Goal: Task Accomplishment & Management: Complete application form

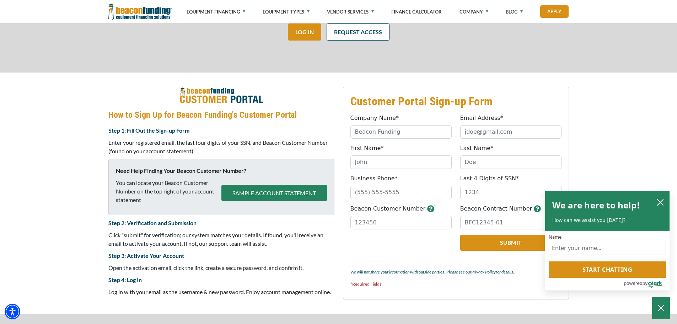
scroll to position [248, 0]
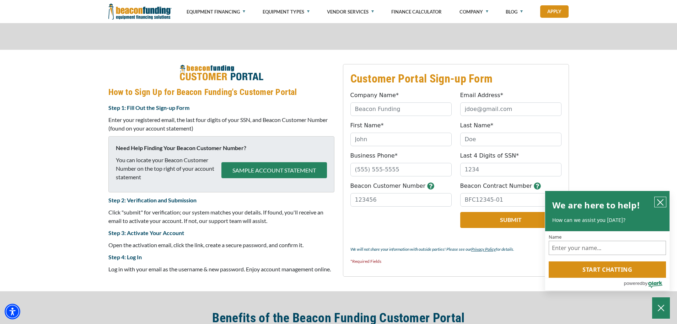
drag, startPoint x: 658, startPoint y: 202, endPoint x: 648, endPoint y: 201, distance: 10.4
click at [658, 202] on icon "close chatbox" at bounding box center [660, 202] width 7 height 7
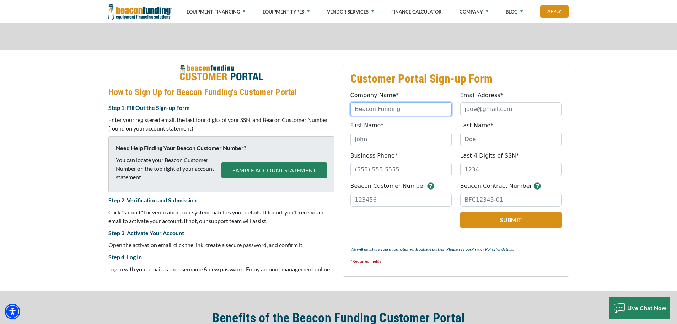
click at [392, 107] on input "Company Name*" at bounding box center [400, 109] width 101 height 14
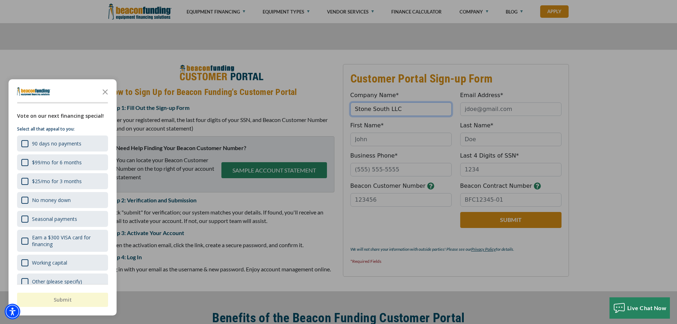
type input "Stone South LLC"
click at [470, 108] on div "button" at bounding box center [338, 162] width 677 height 324
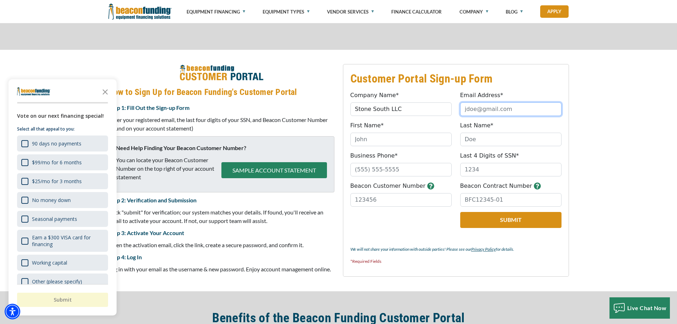
drag, startPoint x: 519, startPoint y: 113, endPoint x: 511, endPoint y: 112, distance: 7.1
click at [511, 112] on input "Email Address*" at bounding box center [510, 109] width 101 height 14
type input "[EMAIL_ADDRESS][DOMAIN_NAME]"
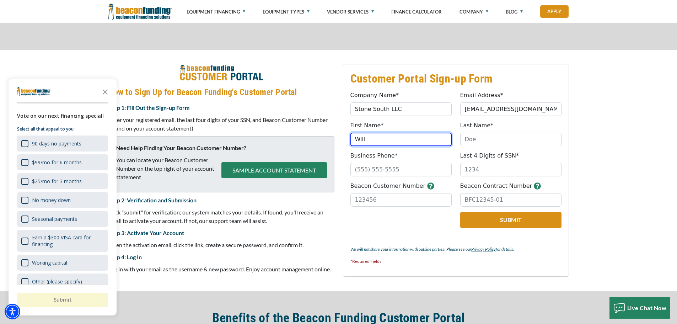
type input "Will"
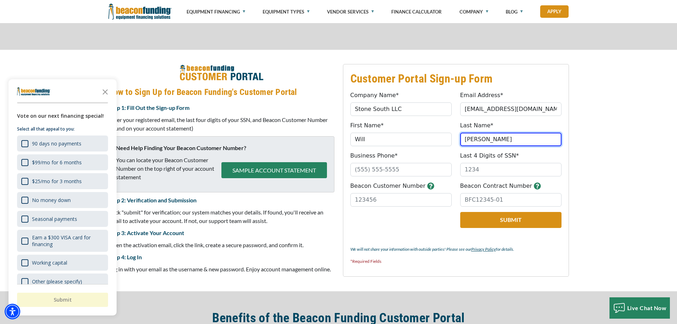
type input "[PERSON_NAME]"
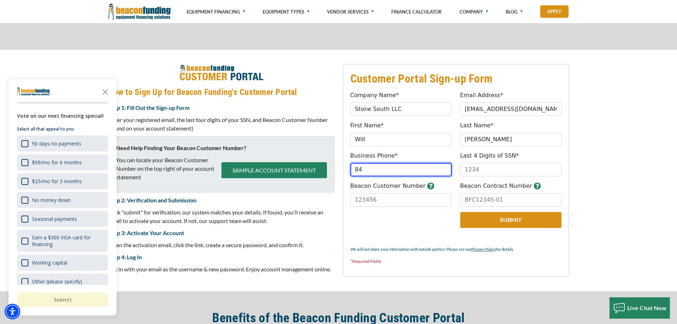
type input "8"
type input "[PHONE_NUMBER]"
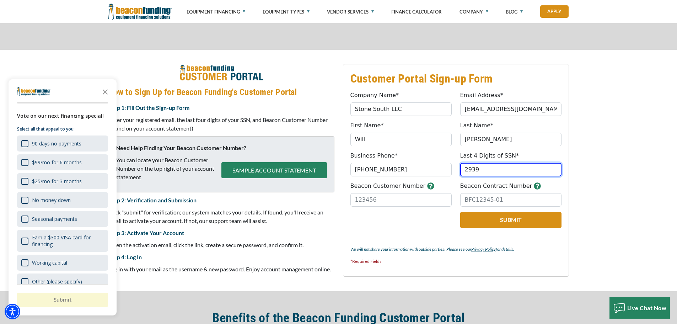
type input "2939"
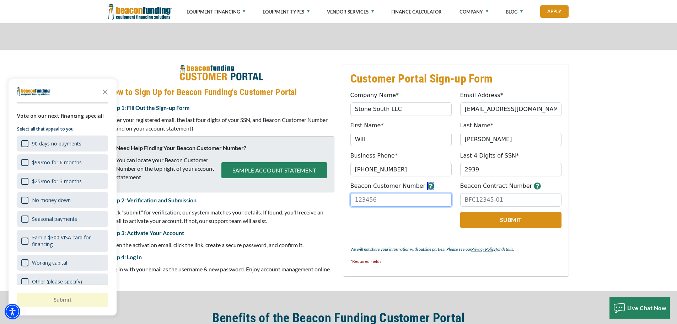
click at [396, 203] on input "Beacon Customer Number" at bounding box center [400, 200] width 101 height 14
paste input "33755"
type input "33755"
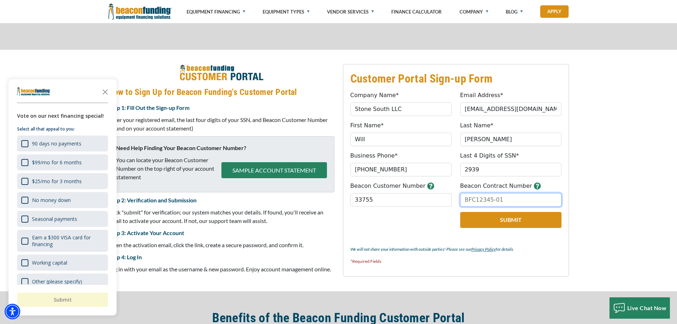
click at [494, 200] on input "Beacon Contract Number" at bounding box center [510, 200] width 101 height 14
click at [485, 202] on input "Beacon Contract Number" at bounding box center [510, 200] width 101 height 14
paste input "BFC20637-01"
type input "BFC20637-01"
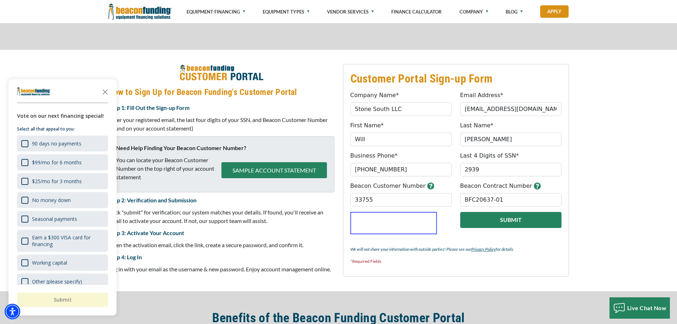
click at [514, 220] on button "Submit" at bounding box center [510, 220] width 101 height 16
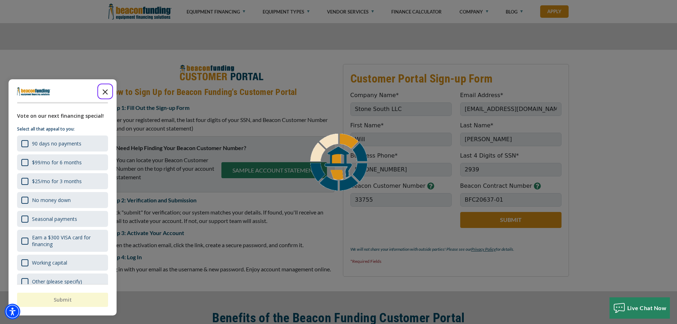
click at [104, 89] on icon "Close the survey" at bounding box center [105, 91] width 14 height 14
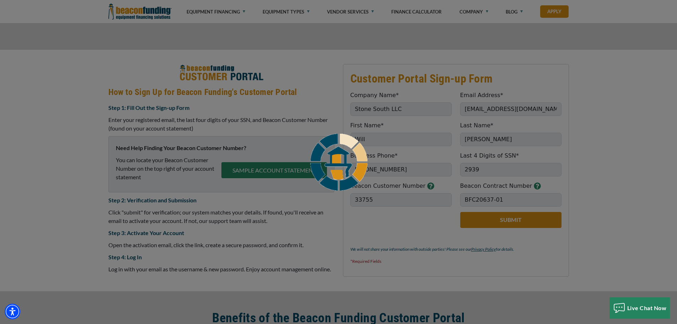
scroll to position [283, 0]
